Goal: Find specific page/section

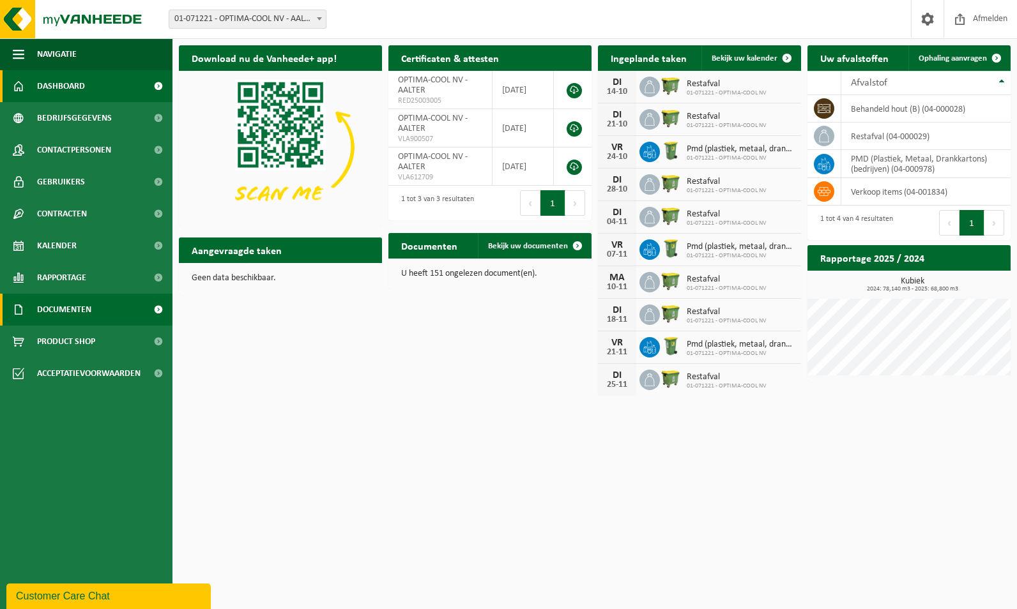
click at [93, 309] on link "Documenten" at bounding box center [86, 310] width 172 height 32
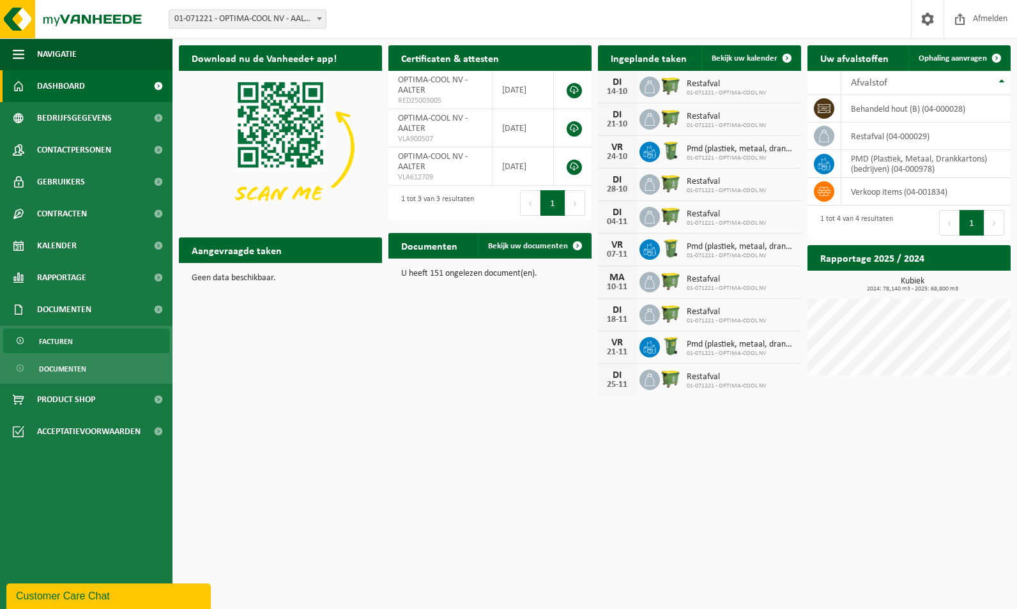
click at [90, 337] on link "Facturen" at bounding box center [86, 341] width 166 height 24
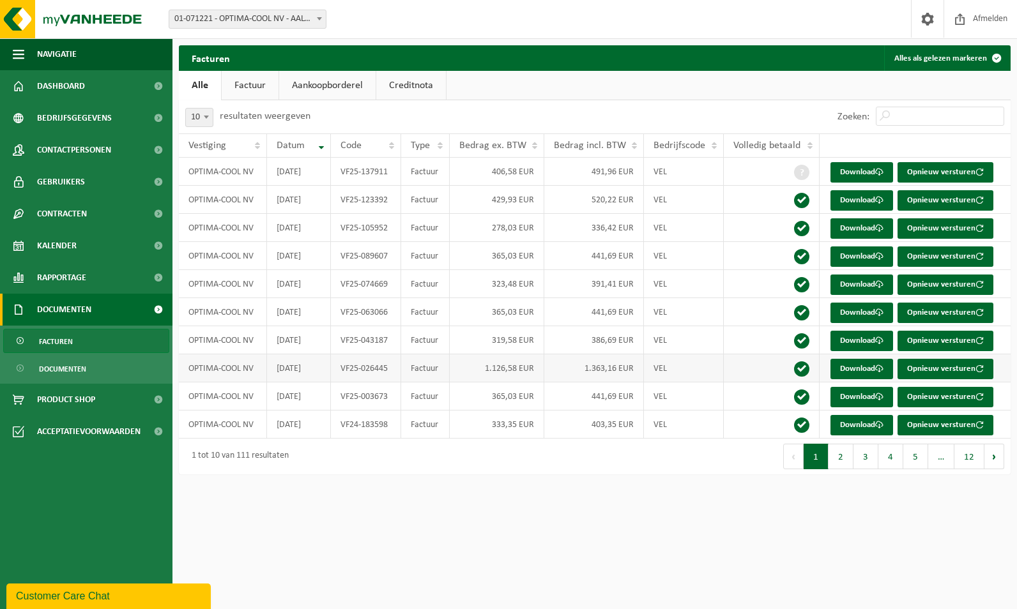
click at [607, 376] on td "1.363,16 EUR" at bounding box center [594, 369] width 100 height 28
click at [713, 369] on td "VEL" at bounding box center [684, 369] width 80 height 28
click at [107, 273] on link "Rapportage" at bounding box center [86, 278] width 172 height 32
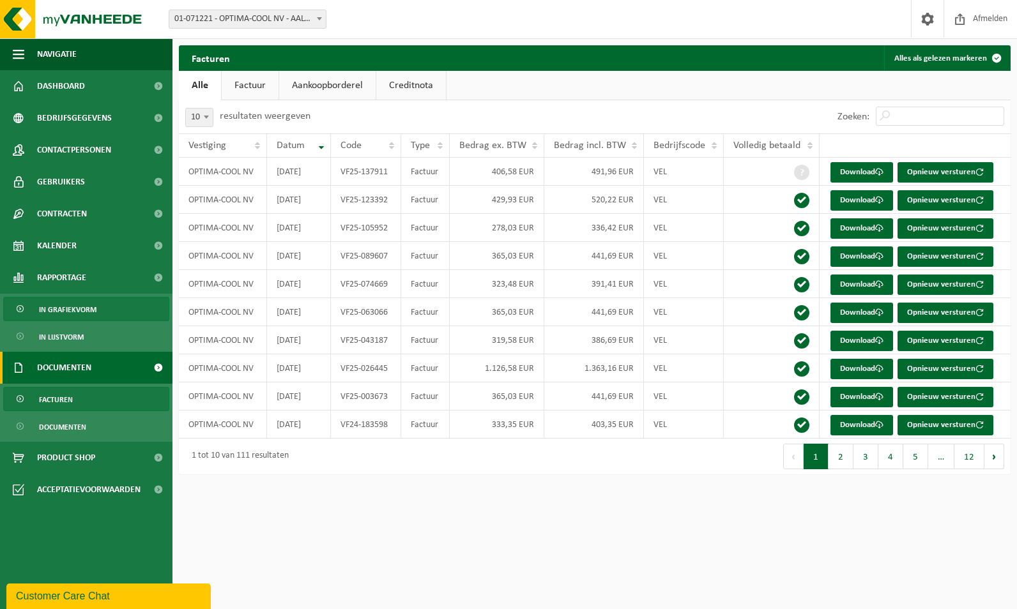
click at [94, 298] on span "In grafiekvorm" at bounding box center [67, 310] width 57 height 24
